Goal: Task Accomplishment & Management: Use online tool/utility

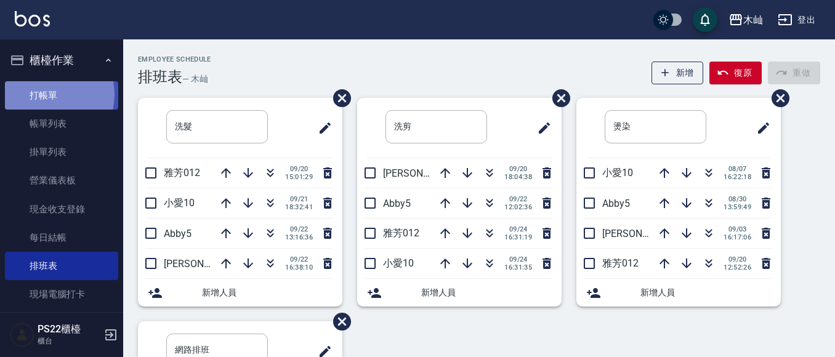
click at [52, 94] on link "打帳單" at bounding box center [61, 95] width 113 height 28
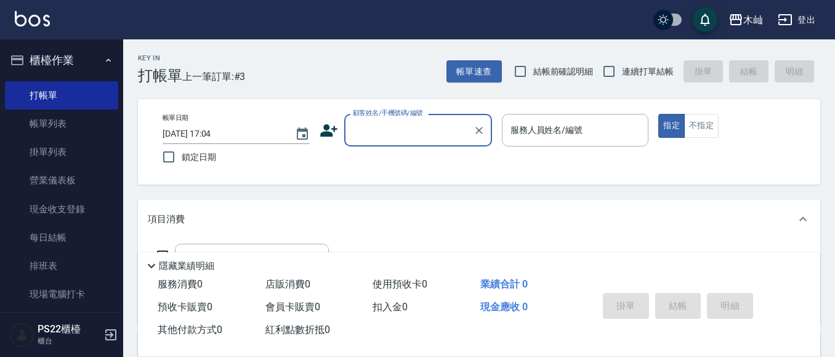
click at [331, 131] on icon at bounding box center [329, 130] width 18 height 18
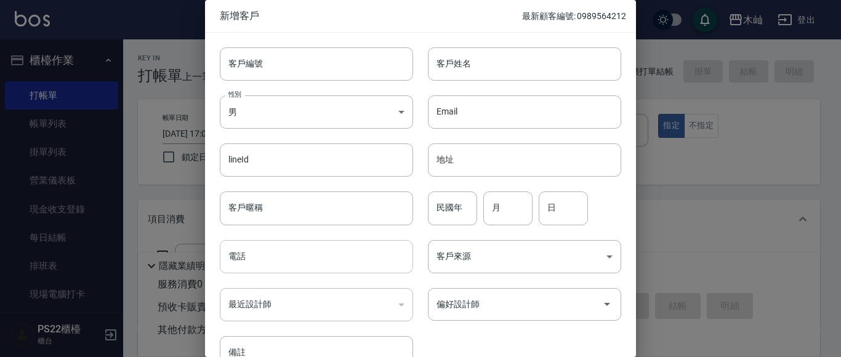
drag, startPoint x: 258, startPoint y: 262, endPoint x: 280, endPoint y: 263, distance: 22.2
click at [264, 257] on input "電話" at bounding box center [316, 256] width 193 height 33
type input "0983343801"
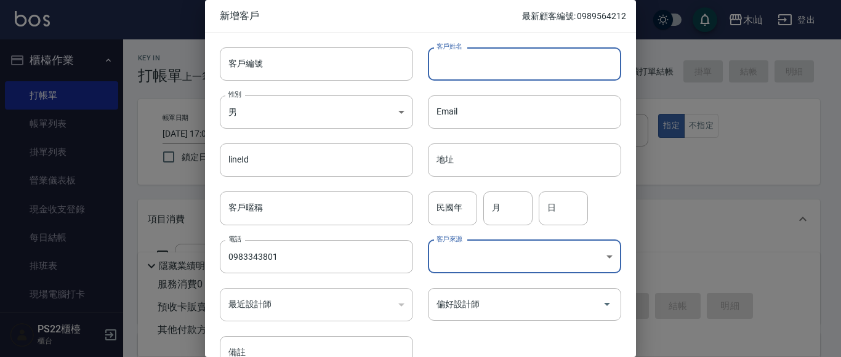
click at [530, 60] on input "客戶姓名" at bounding box center [524, 63] width 193 height 33
type input "[PERSON_NAME]"
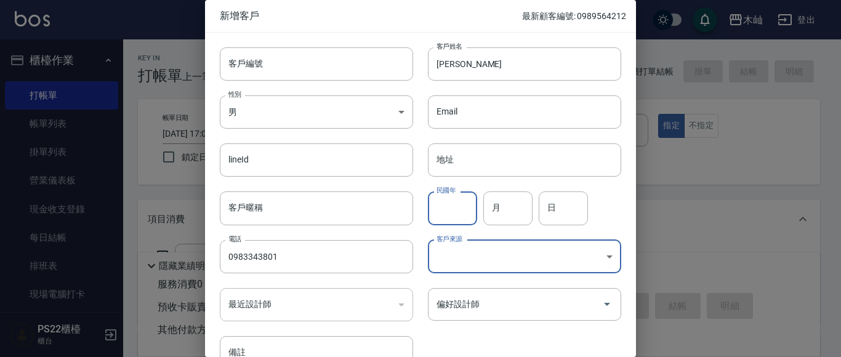
click at [439, 201] on input "民國年" at bounding box center [452, 208] width 49 height 33
type input "86"
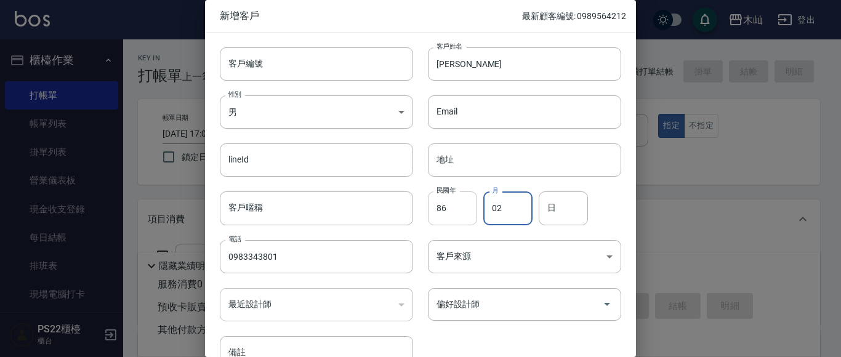
type input "02"
type input "25"
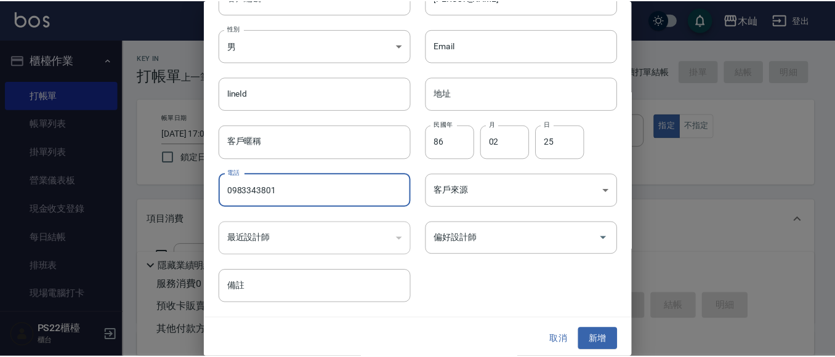
scroll to position [70, 0]
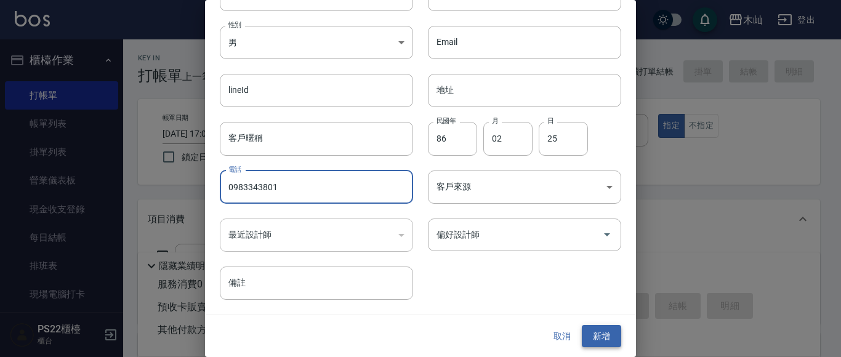
click at [605, 338] on button "新增" at bounding box center [601, 336] width 39 height 23
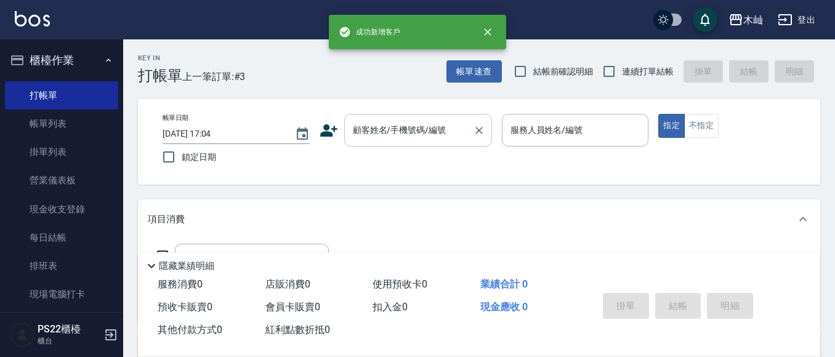
click at [398, 128] on input "顧客姓名/手機號碼/編號" at bounding box center [409, 130] width 118 height 22
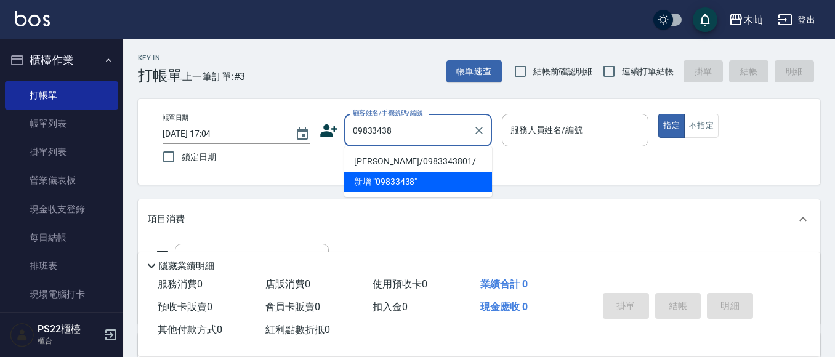
click at [423, 163] on li "[PERSON_NAME]/0983343801/" at bounding box center [418, 161] width 148 height 20
type input "[PERSON_NAME]/0983343801/"
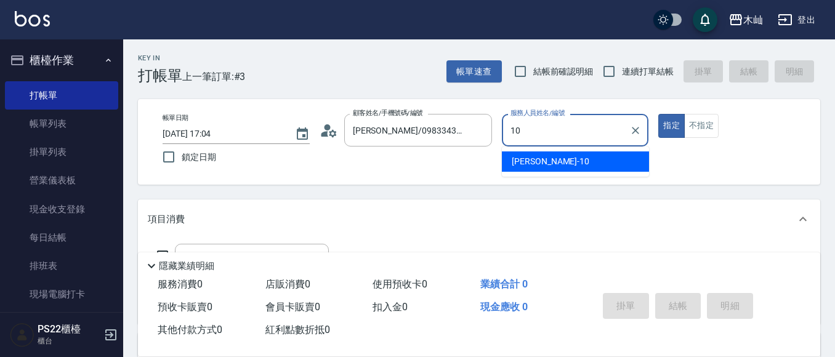
type input "小愛-10"
type button "true"
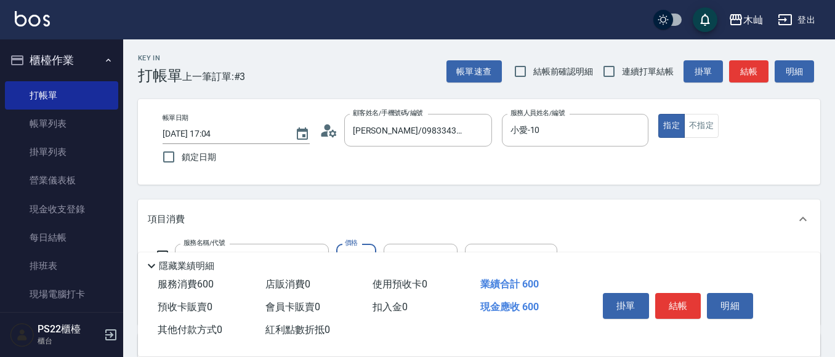
type input "A級洗剪(205)"
click at [746, 79] on button "結帳" at bounding box center [748, 71] width 39 height 23
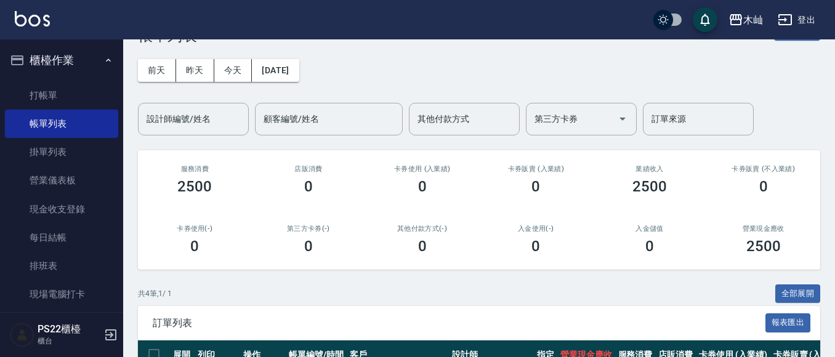
scroll to position [62, 0]
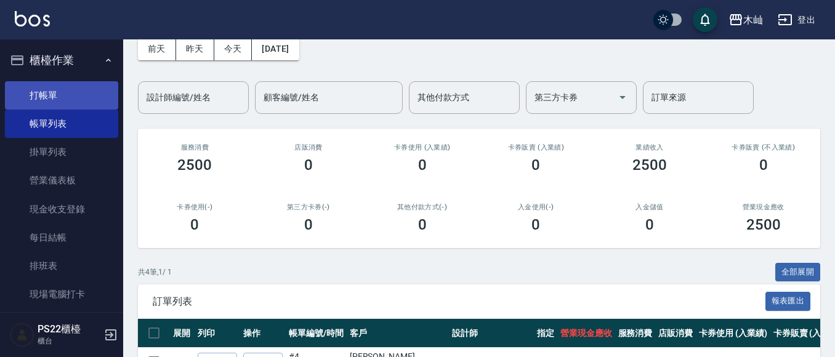
click at [88, 89] on link "打帳單" at bounding box center [61, 95] width 113 height 28
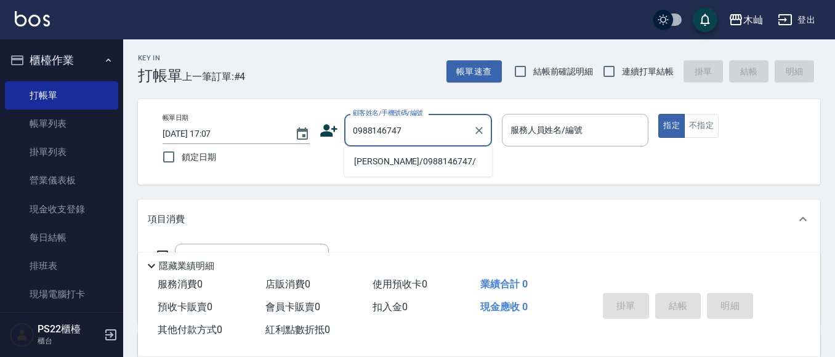
click at [433, 158] on li "[PERSON_NAME]/0988146747/" at bounding box center [418, 161] width 148 height 20
type input "[PERSON_NAME]/0988146747/"
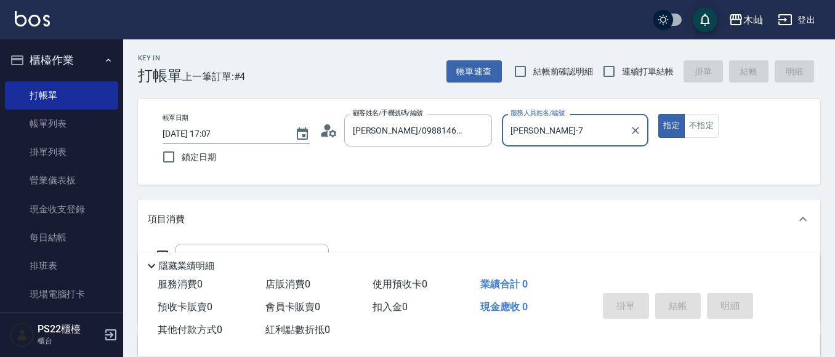
click at [512, 130] on input "[PERSON_NAME]-7" at bounding box center [566, 130] width 118 height 22
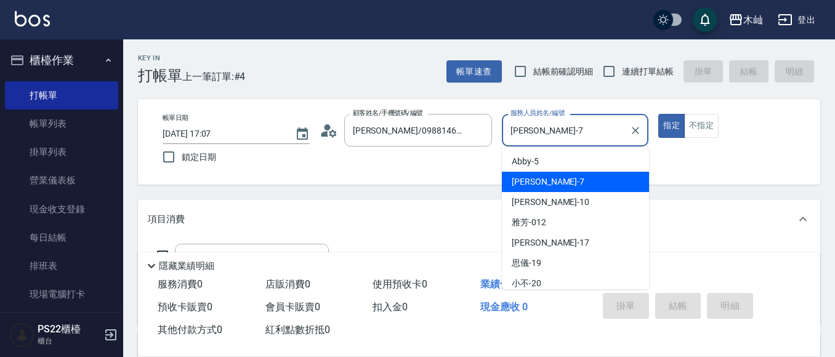
click at [512, 130] on input "[PERSON_NAME]-7" at bounding box center [566, 130] width 118 height 22
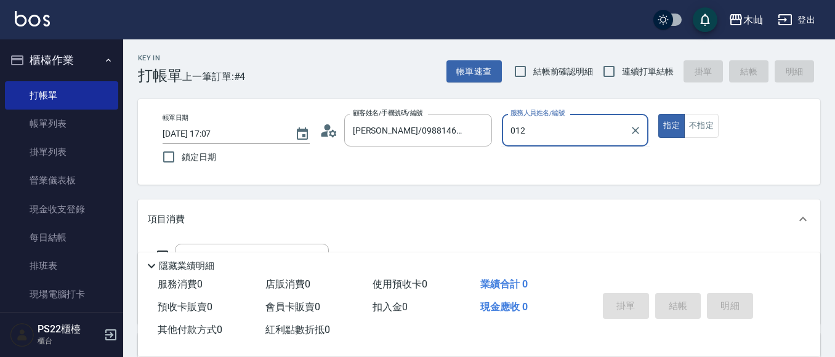
type input "012"
type button "true"
type input "雅芳-012"
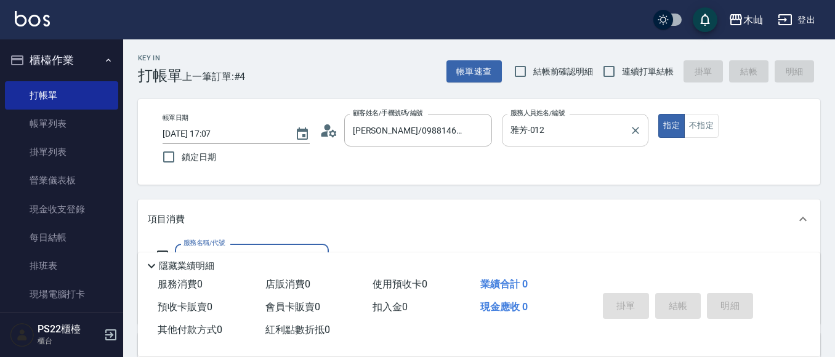
scroll to position [62, 0]
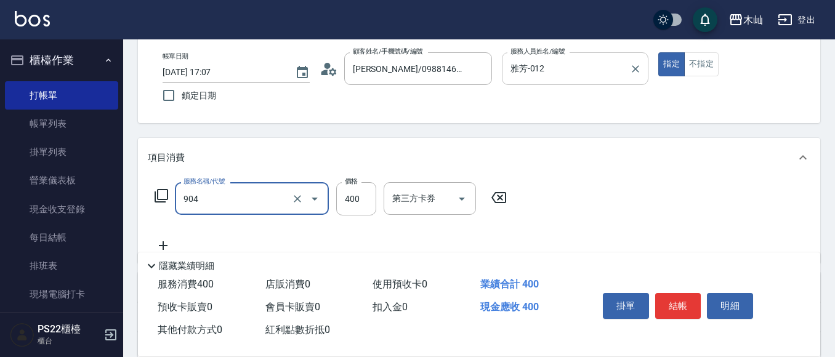
type input "精油洗+瞬護(904)"
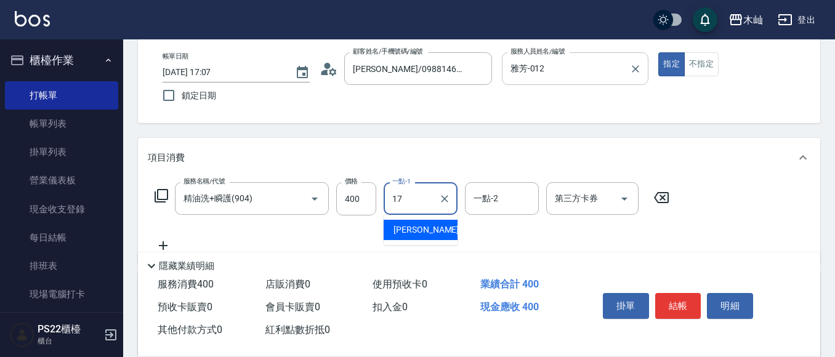
type input "[PERSON_NAME]-17"
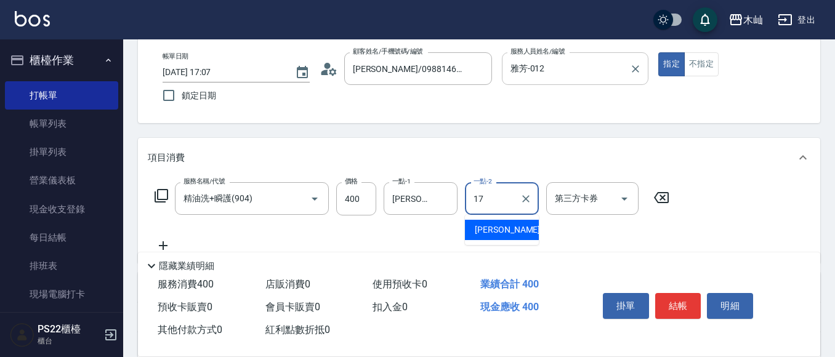
type input "[PERSON_NAME]-17"
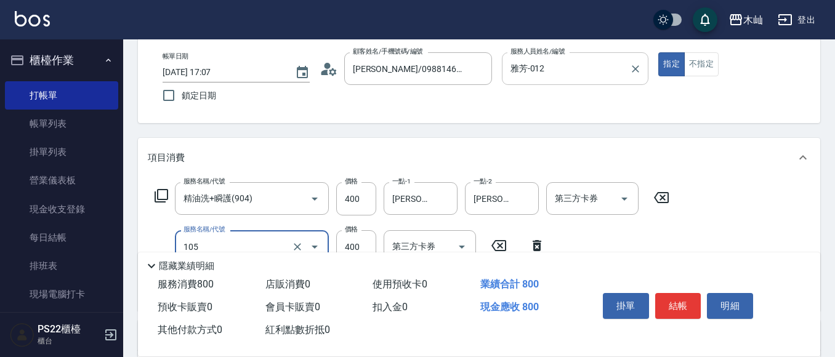
type input "A級單剪(105)"
